Goal: Task Accomplishment & Management: Manage account settings

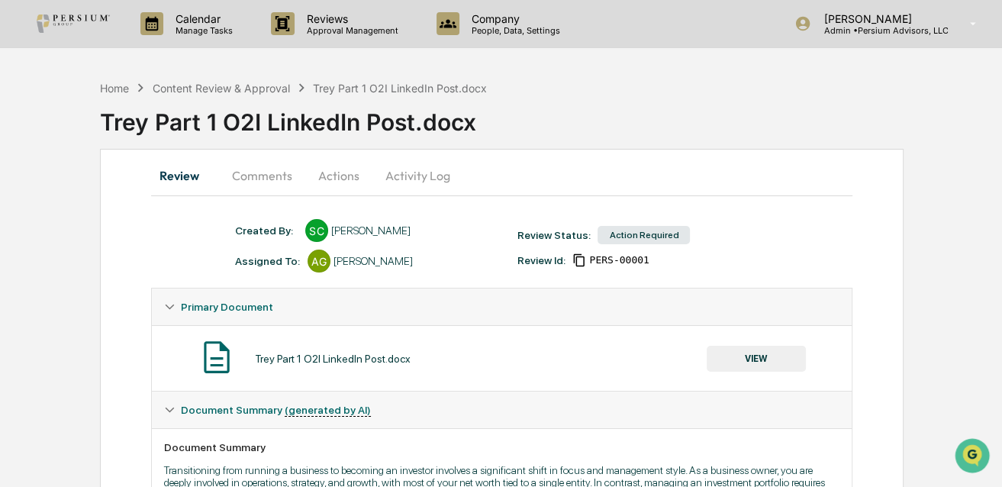
click at [284, 177] on button "Comments" at bounding box center [262, 175] width 85 height 37
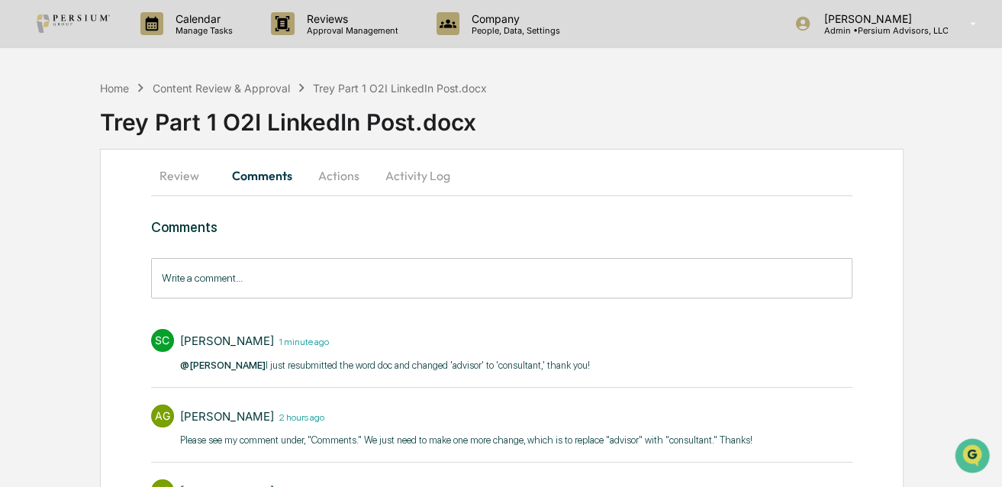
click at [342, 177] on button "Actions" at bounding box center [338, 175] width 69 height 37
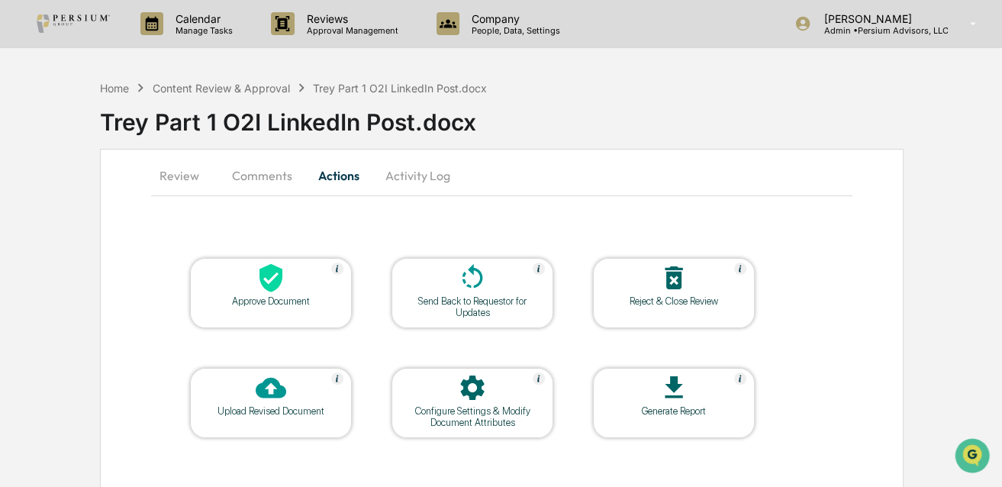
click at [473, 406] on div "Configure Settings & Modify Document Attributes" at bounding box center [472, 416] width 137 height 23
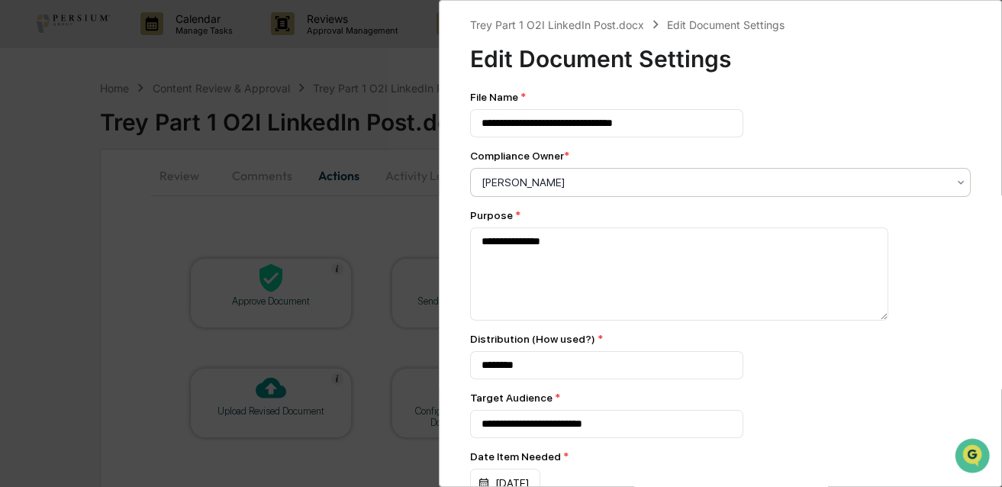
click at [533, 171] on div "[PERSON_NAME]" at bounding box center [720, 182] width 501 height 29
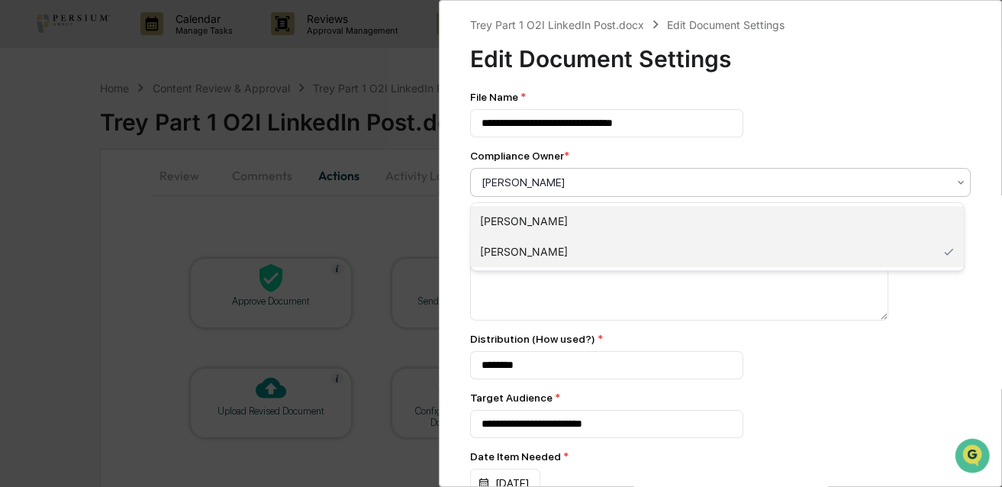
click at [522, 216] on div "[PERSON_NAME]" at bounding box center [717, 221] width 493 height 31
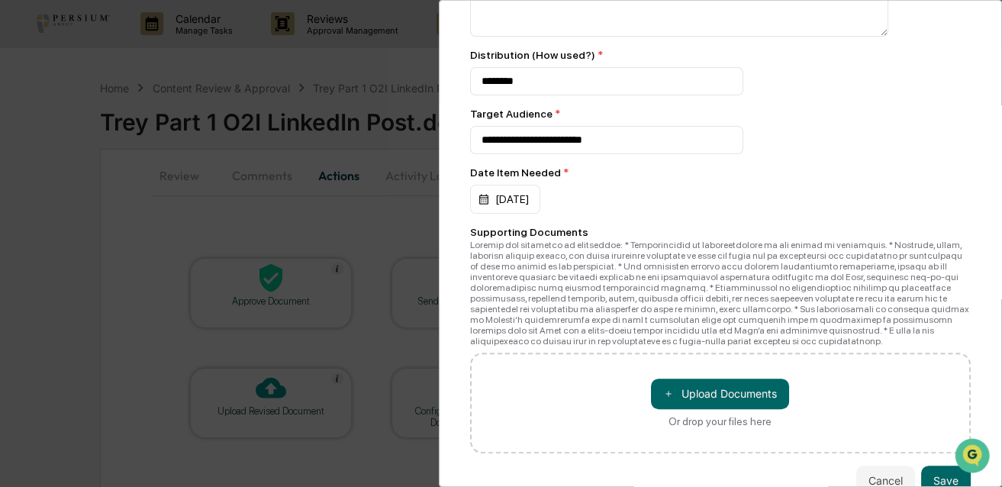
scroll to position [322, 0]
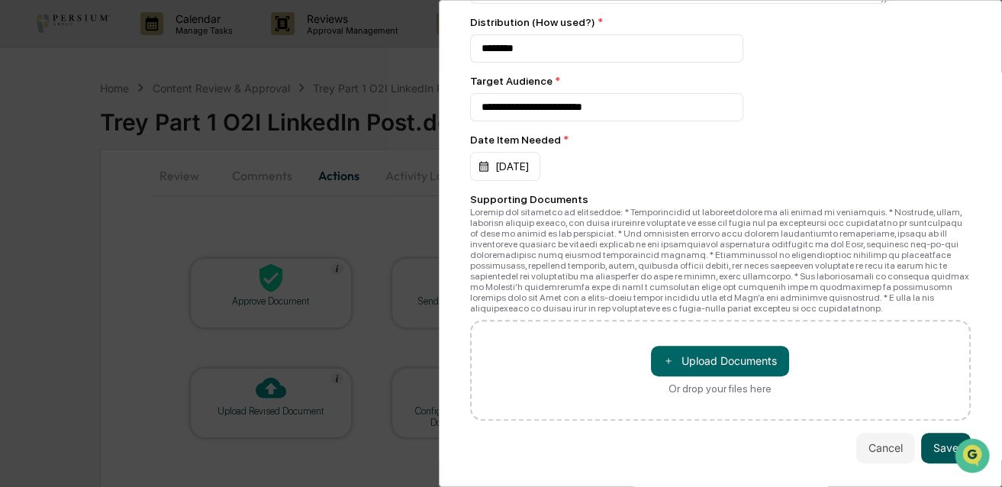
click at [925, 442] on button "Save" at bounding box center [946, 448] width 50 height 31
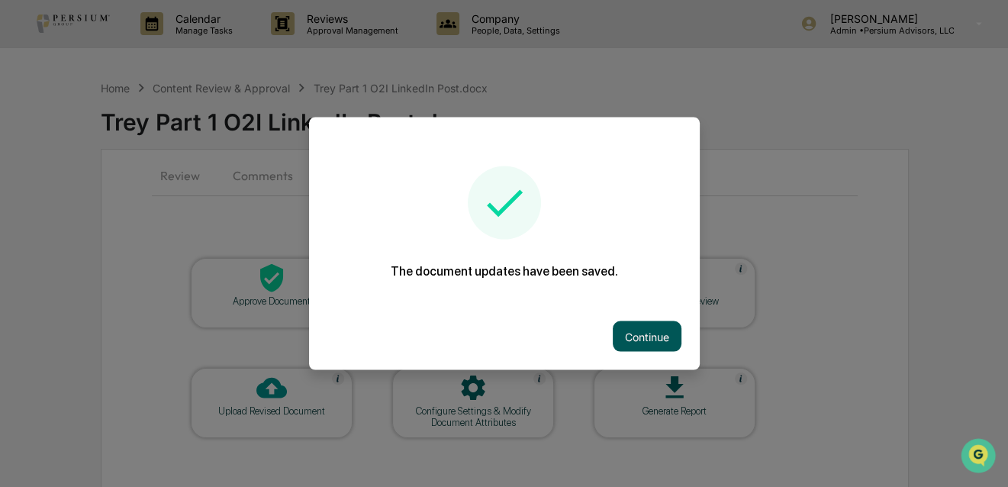
click at [641, 332] on button "Continue" at bounding box center [647, 336] width 69 height 31
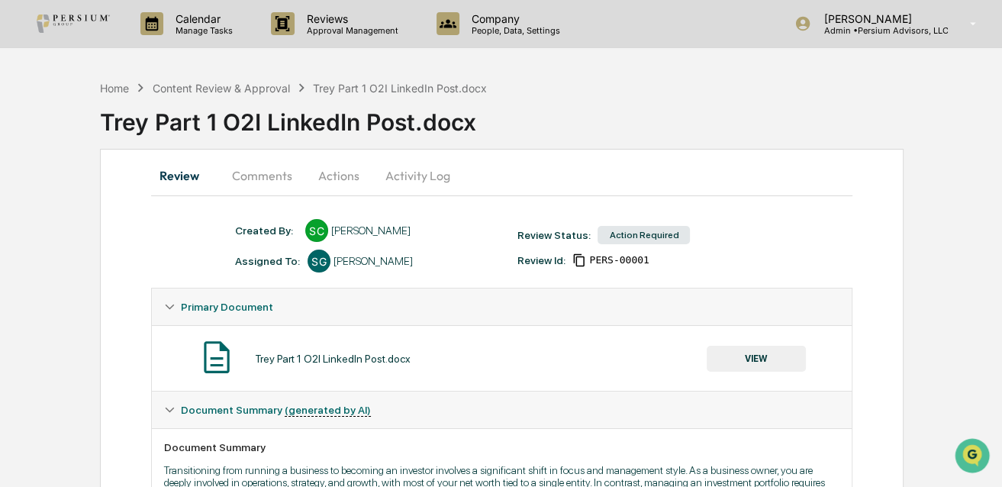
click at [266, 178] on button "Comments" at bounding box center [262, 175] width 85 height 37
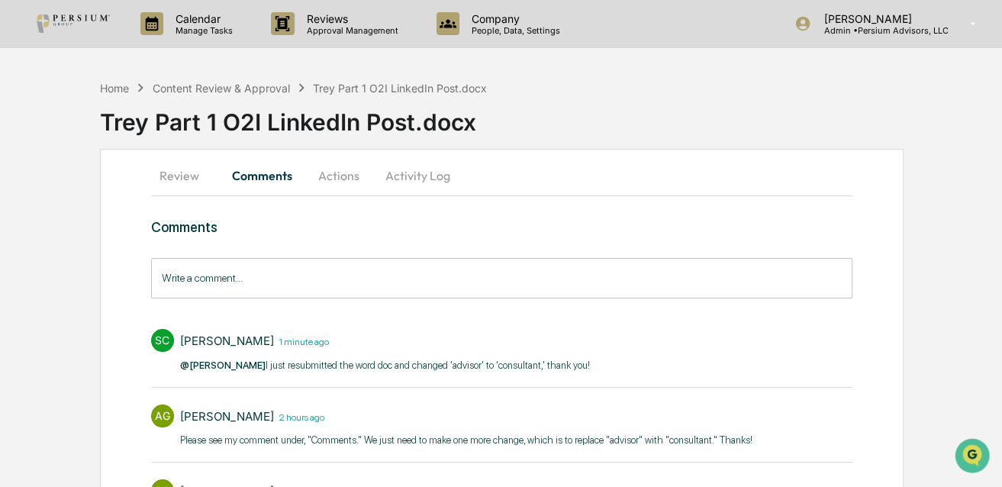
click at [311, 280] on input "Write a comment..." at bounding box center [501, 278] width 701 height 40
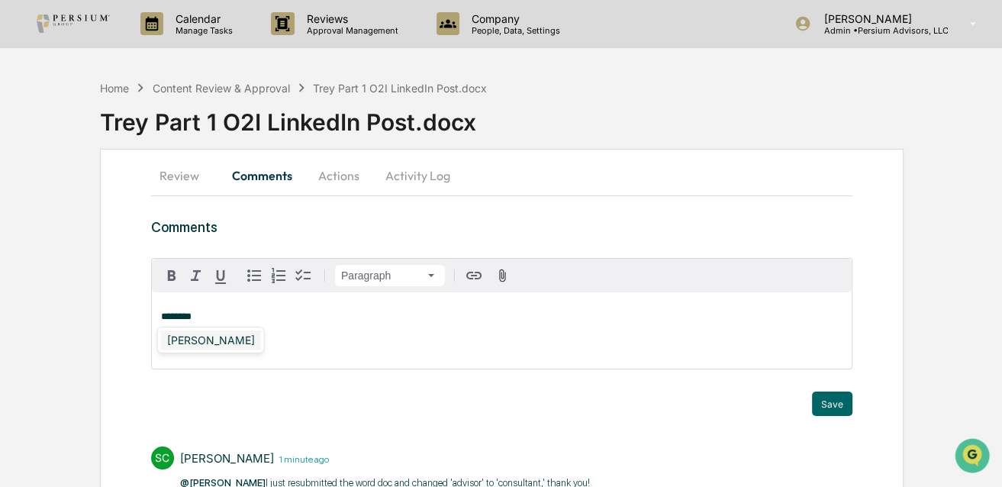
click at [220, 342] on div "[PERSON_NAME]" at bounding box center [211, 339] width 100 height 19
click at [837, 400] on button "Save" at bounding box center [832, 403] width 40 height 24
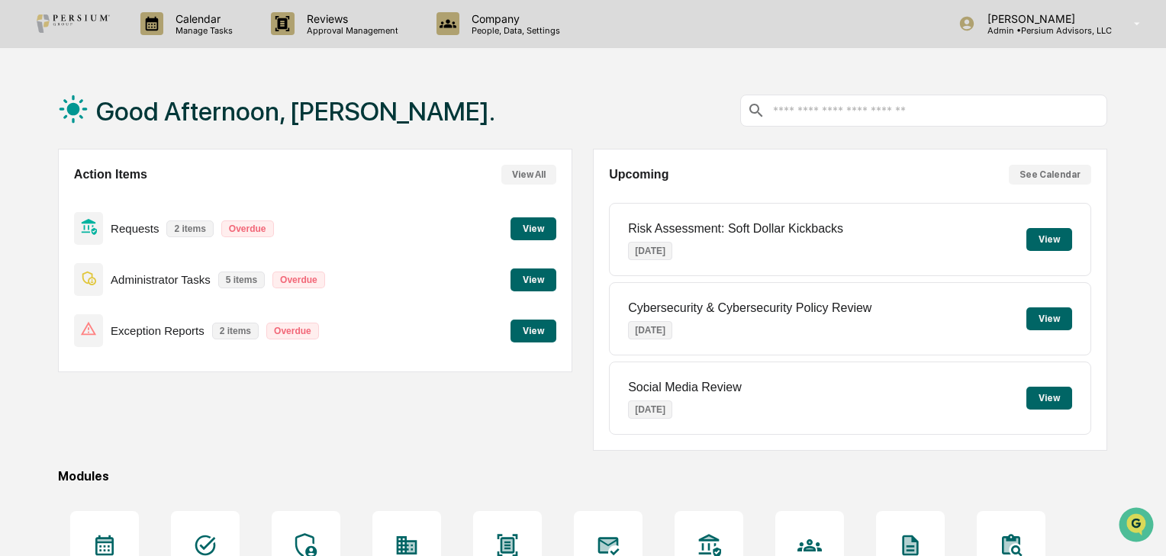
click at [519, 227] on button "View" at bounding box center [534, 228] width 46 height 23
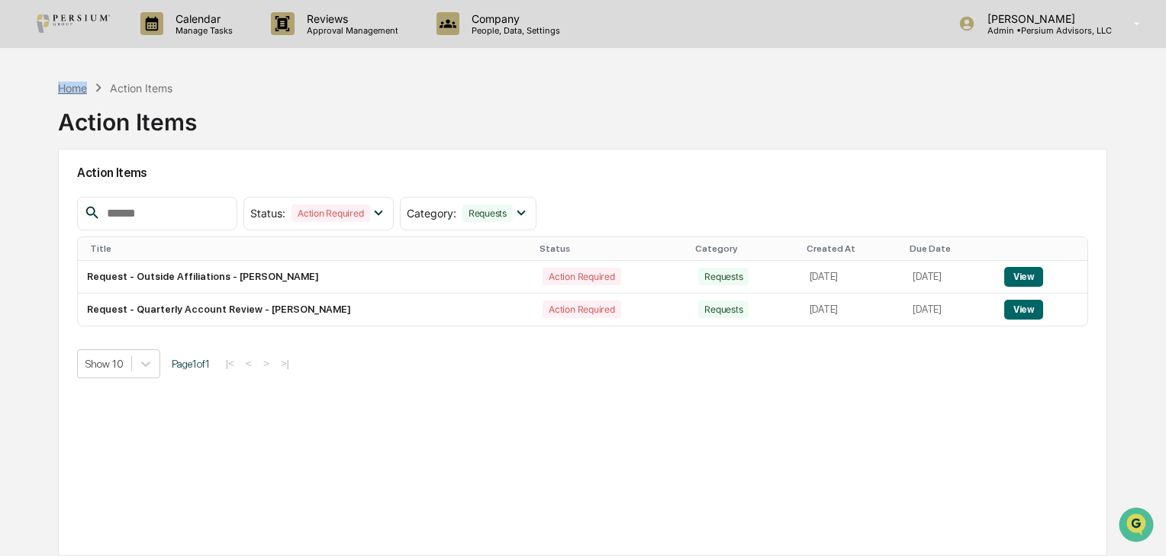
drag, startPoint x: 89, startPoint y: 78, endPoint x: 82, endPoint y: 87, distance: 11.0
click at [82, 87] on div "Home Action Items Action Items" at bounding box center [127, 110] width 139 height 76
click at [82, 87] on div "Home" at bounding box center [72, 88] width 29 height 13
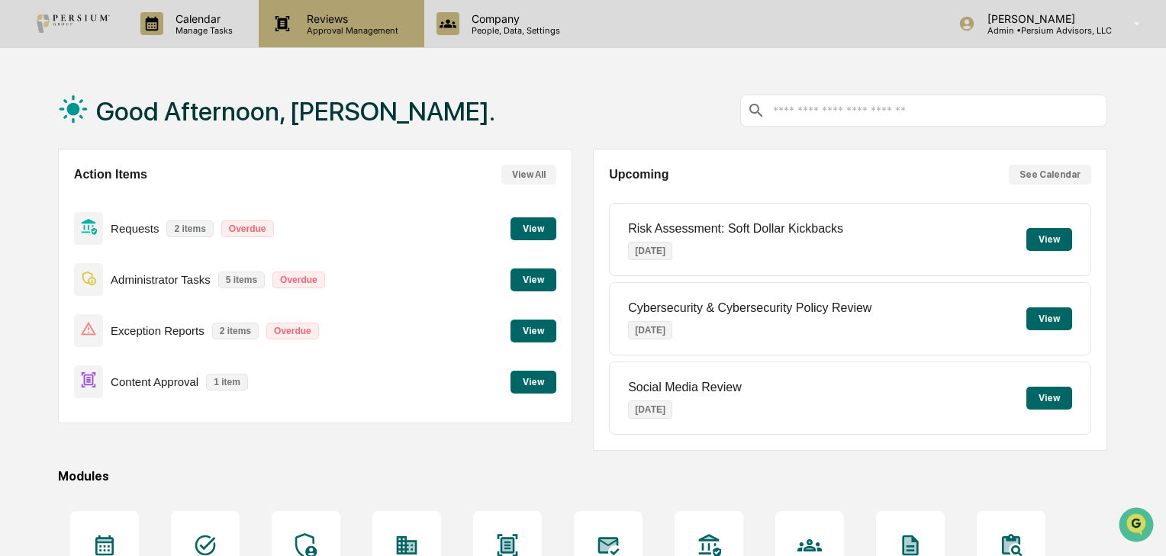
click at [288, 47] on div "Reviews Approval Management" at bounding box center [341, 23] width 165 height 47
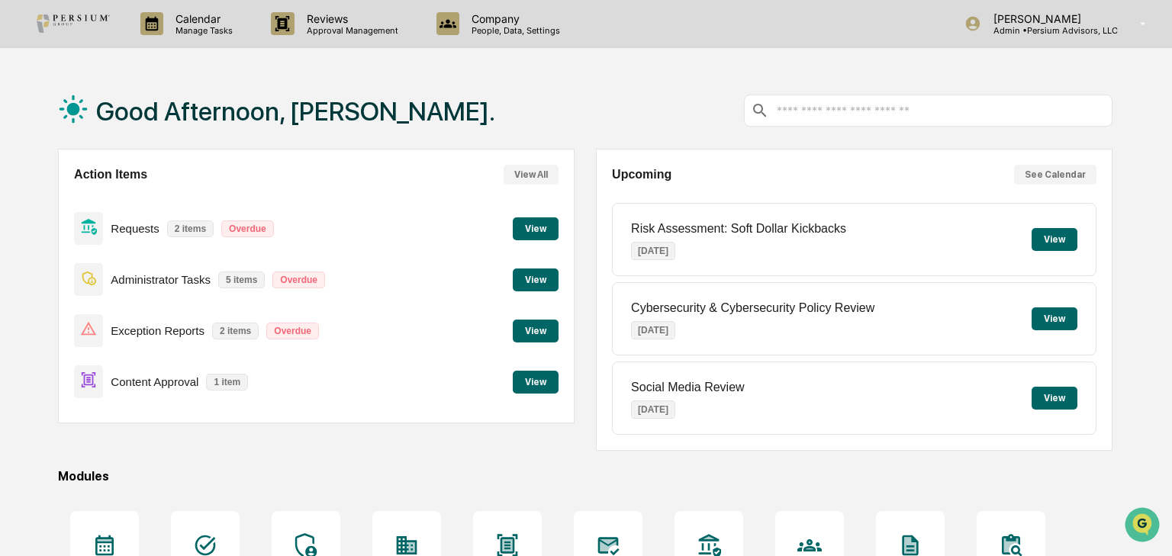
click at [543, 235] on button "View" at bounding box center [534, 228] width 46 height 23
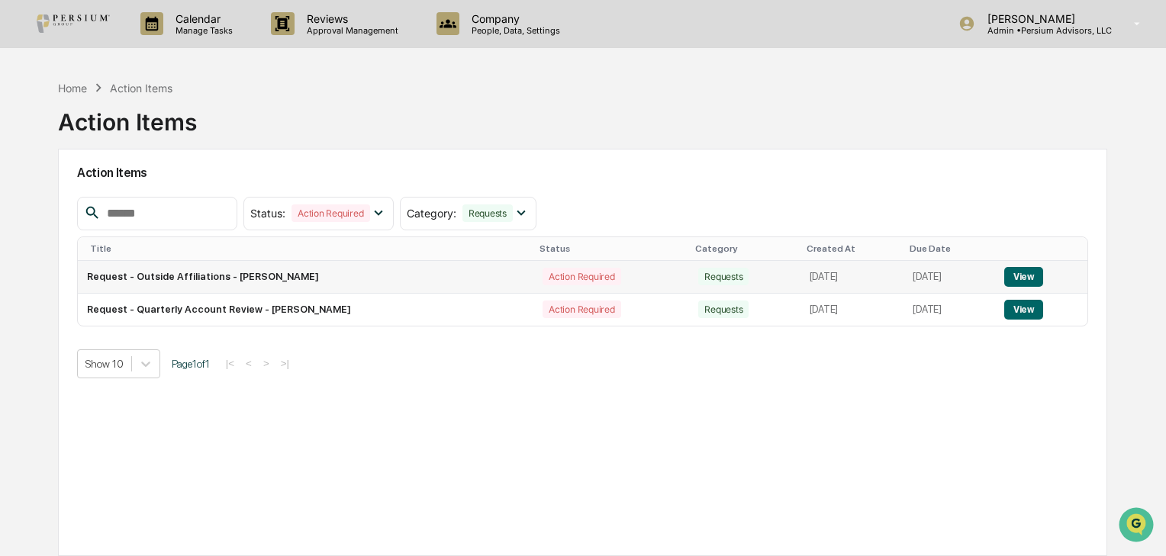
click at [1013, 271] on button "View" at bounding box center [1023, 277] width 39 height 20
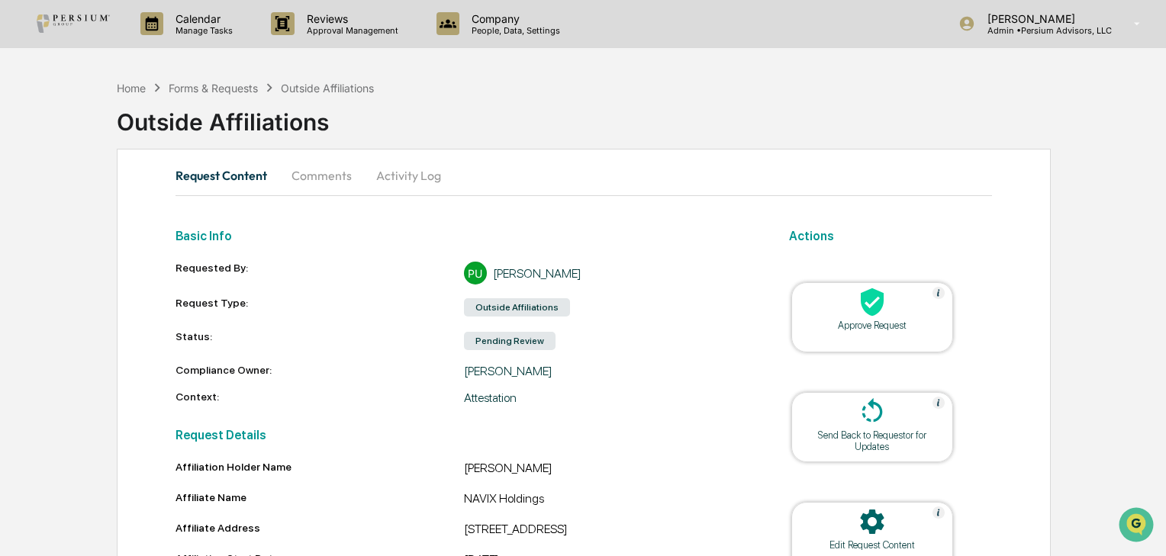
click at [866, 299] on icon at bounding box center [872, 302] width 23 height 28
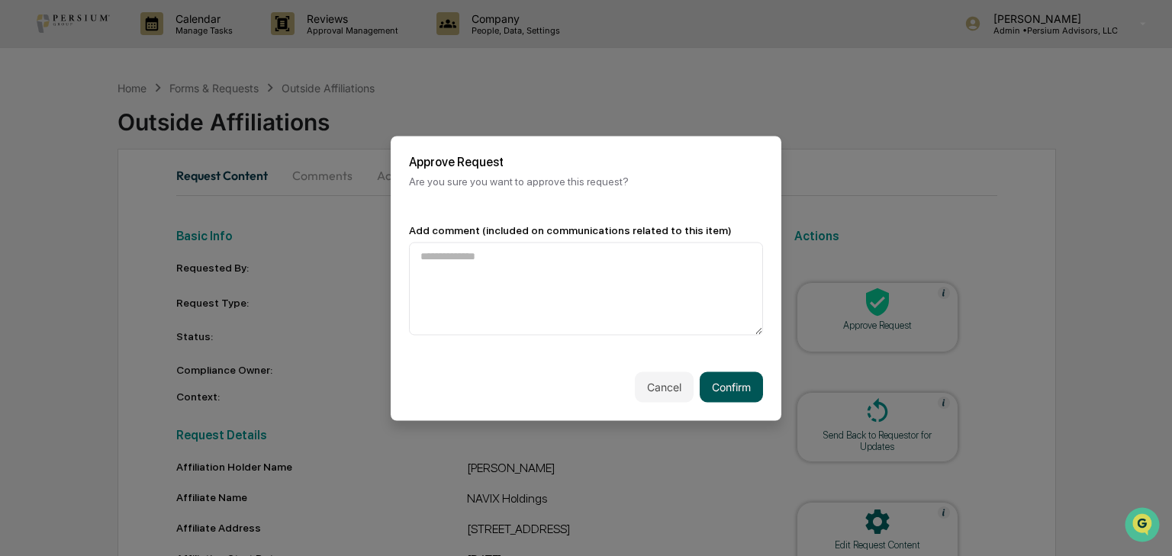
click at [742, 382] on button "Confirm" at bounding box center [731, 387] width 63 height 31
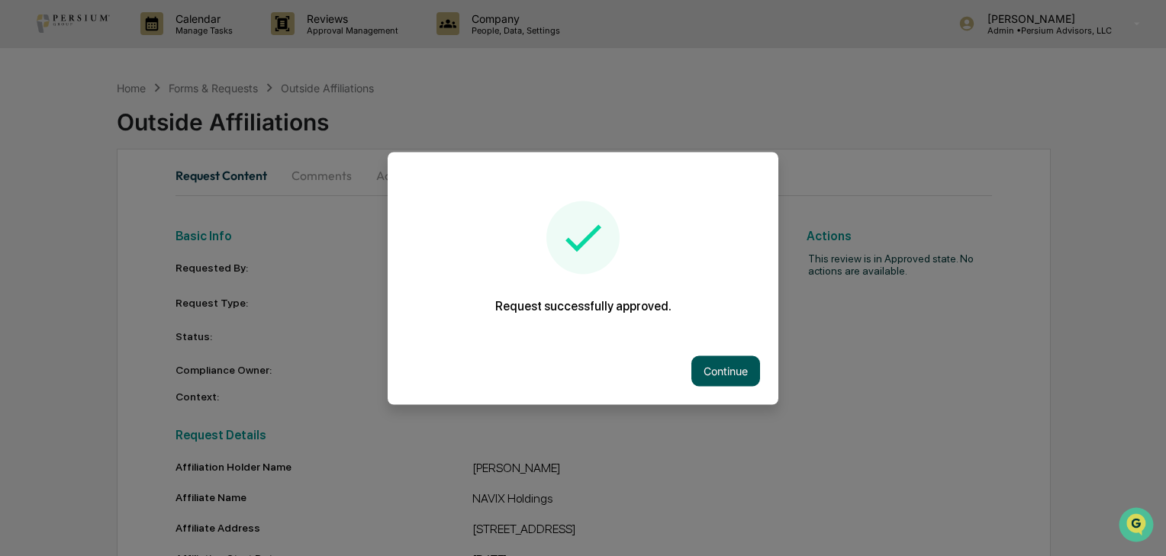
click at [717, 375] on button "Continue" at bounding box center [725, 371] width 69 height 31
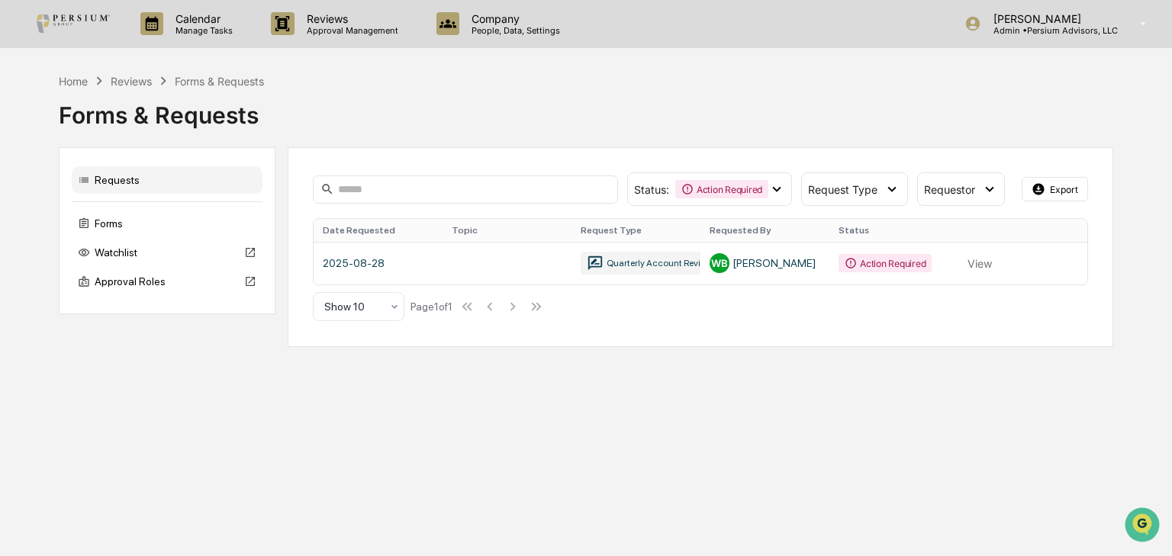
click at [127, 77] on div "Reviews" at bounding box center [131, 81] width 41 height 13
click at [87, 73] on div "Home Reviews Forms & Requests" at bounding box center [162, 80] width 206 height 17
click at [82, 78] on div "Home" at bounding box center [73, 81] width 29 height 13
